Goal: Register for event/course

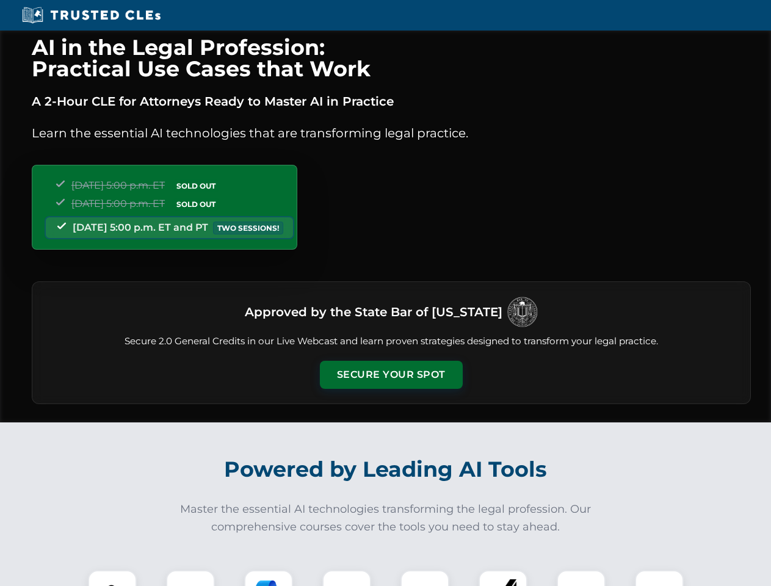
click at [391, 375] on button "Secure Your Spot" at bounding box center [391, 375] width 143 height 28
click at [112, 578] on img at bounding box center [112, 594] width 35 height 35
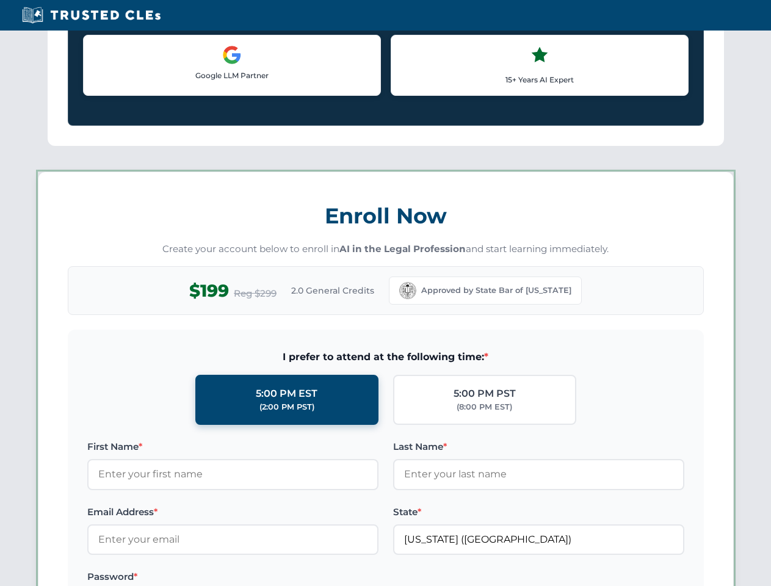
click at [191, 578] on label "Password *" at bounding box center [232, 577] width 291 height 15
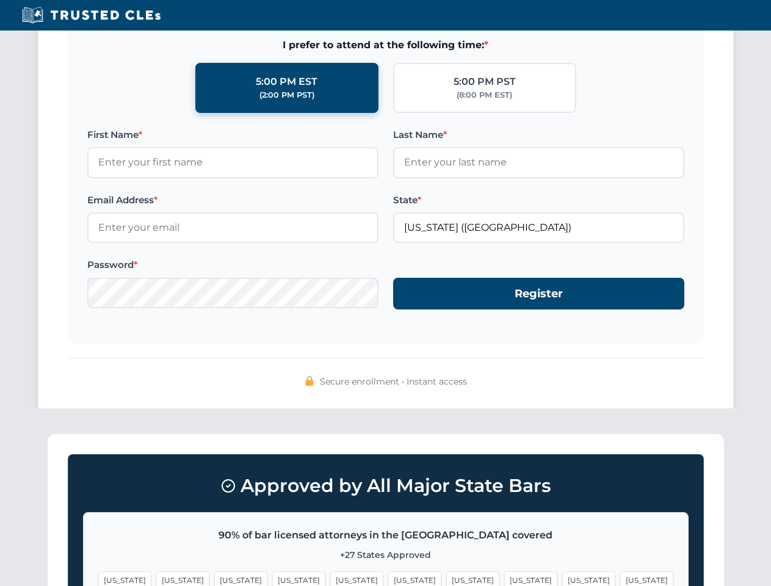
click at [388, 578] on span "[US_STATE]" at bounding box center [414, 581] width 53 height 18
click at [446, 578] on span "[US_STATE]" at bounding box center [472, 581] width 53 height 18
click at [562, 578] on span "[US_STATE]" at bounding box center [588, 581] width 53 height 18
